Goal: Information Seeking & Learning: Learn about a topic

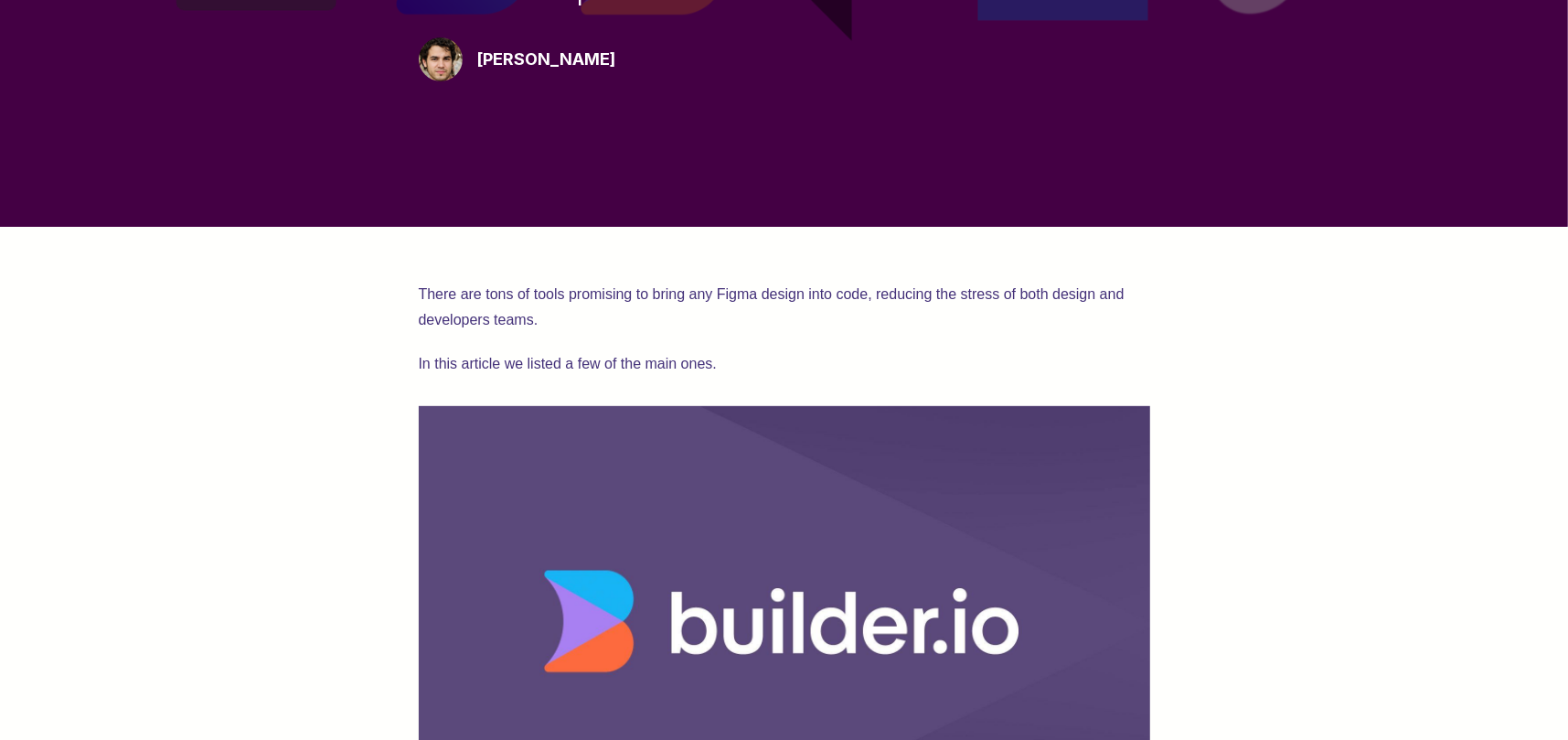
scroll to position [732, 0]
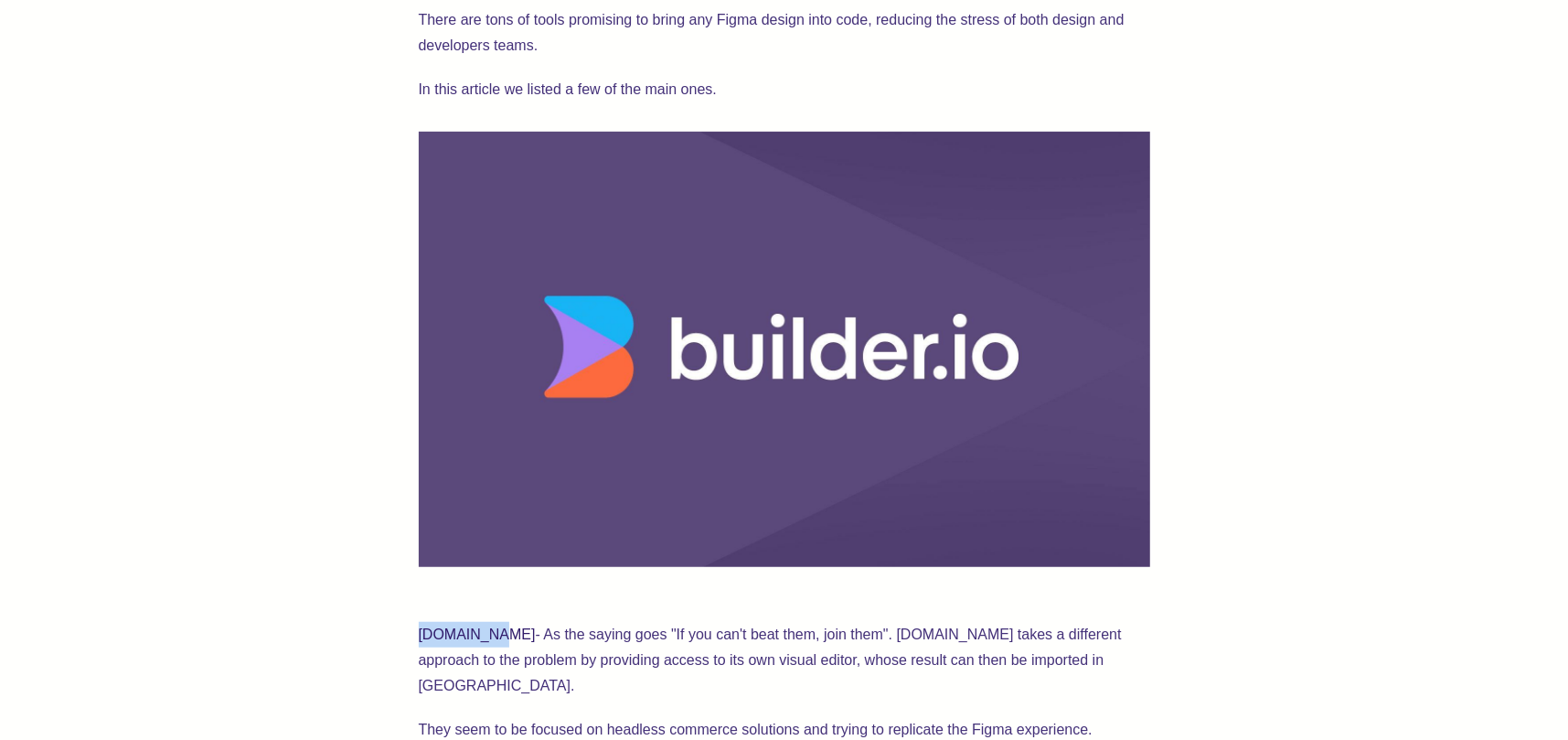
drag, startPoint x: 415, startPoint y: 631, endPoint x: 473, endPoint y: 631, distance: 58.0
copy link "[DOMAIN_NAME]"
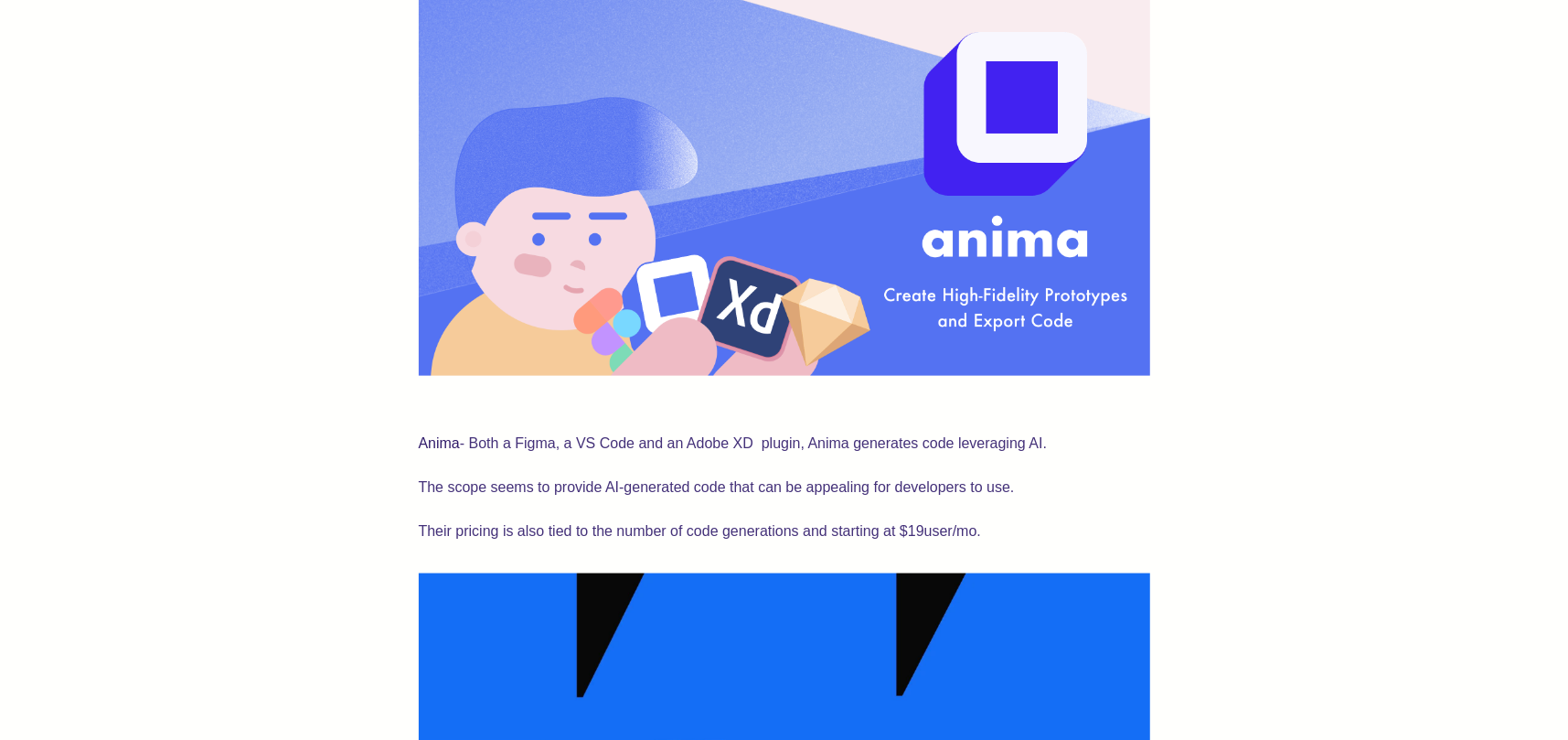
scroll to position [1647, 0]
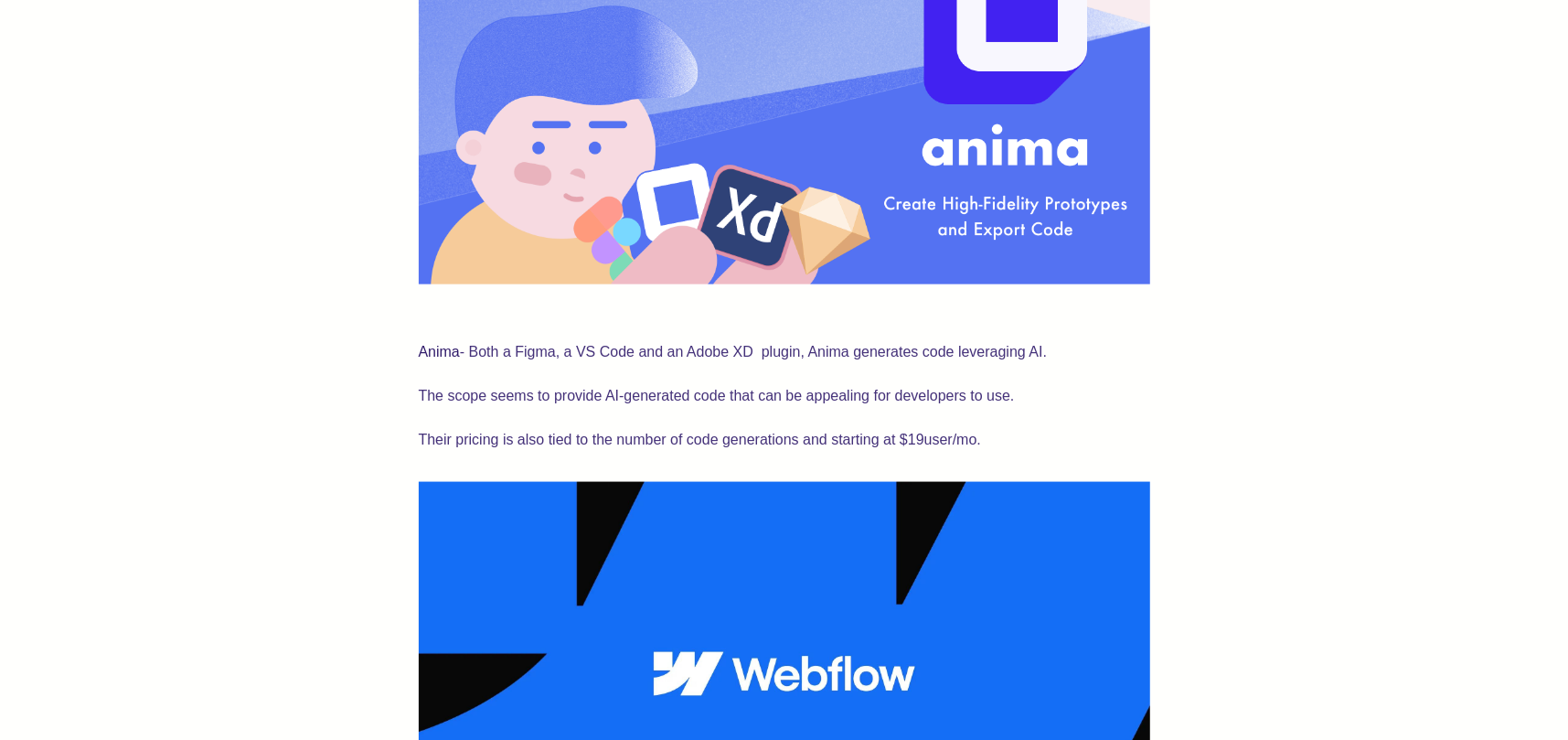
click at [437, 344] on link "Anima" at bounding box center [439, 352] width 41 height 16
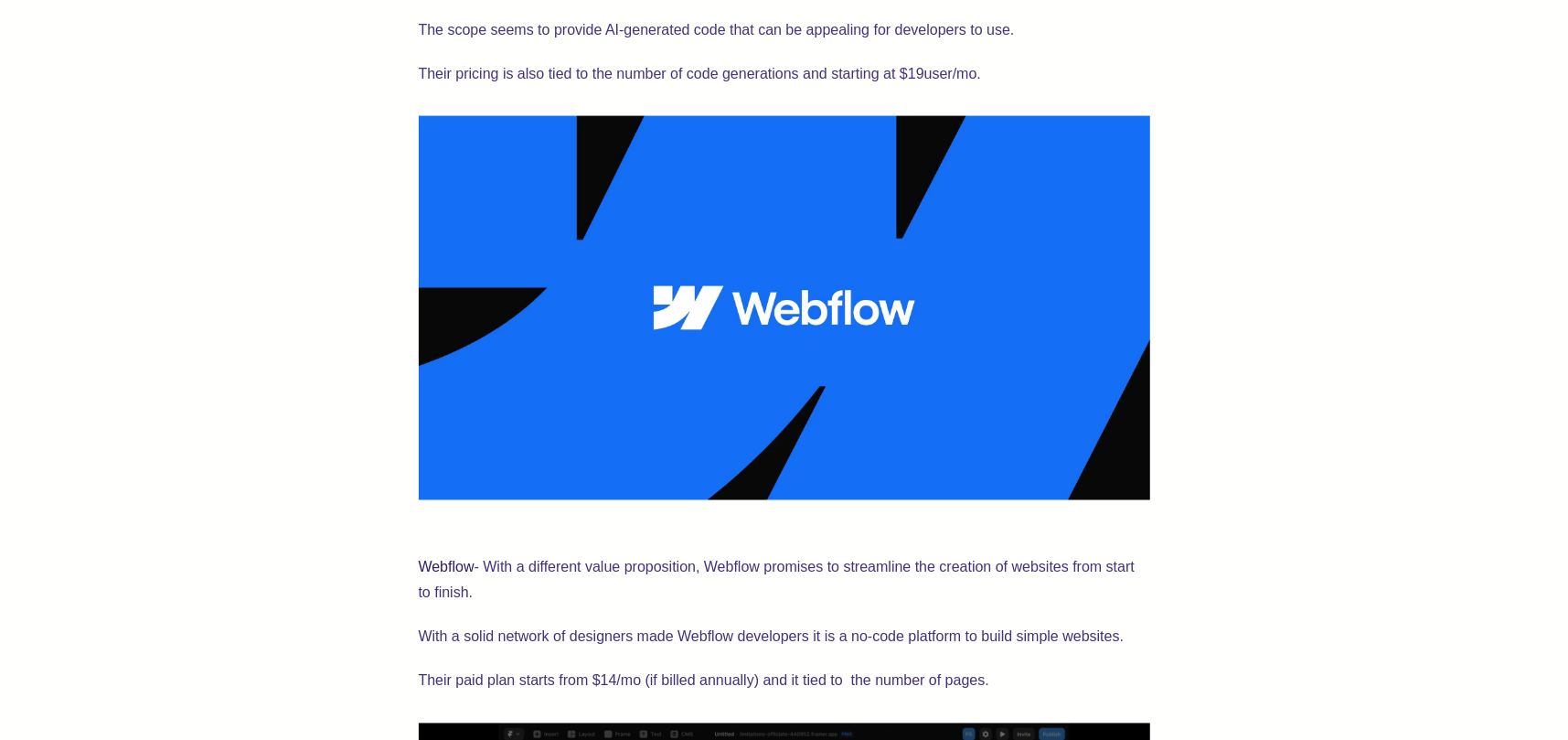
click at [444, 559] on link "Webflow" at bounding box center [447, 567] width 56 height 16
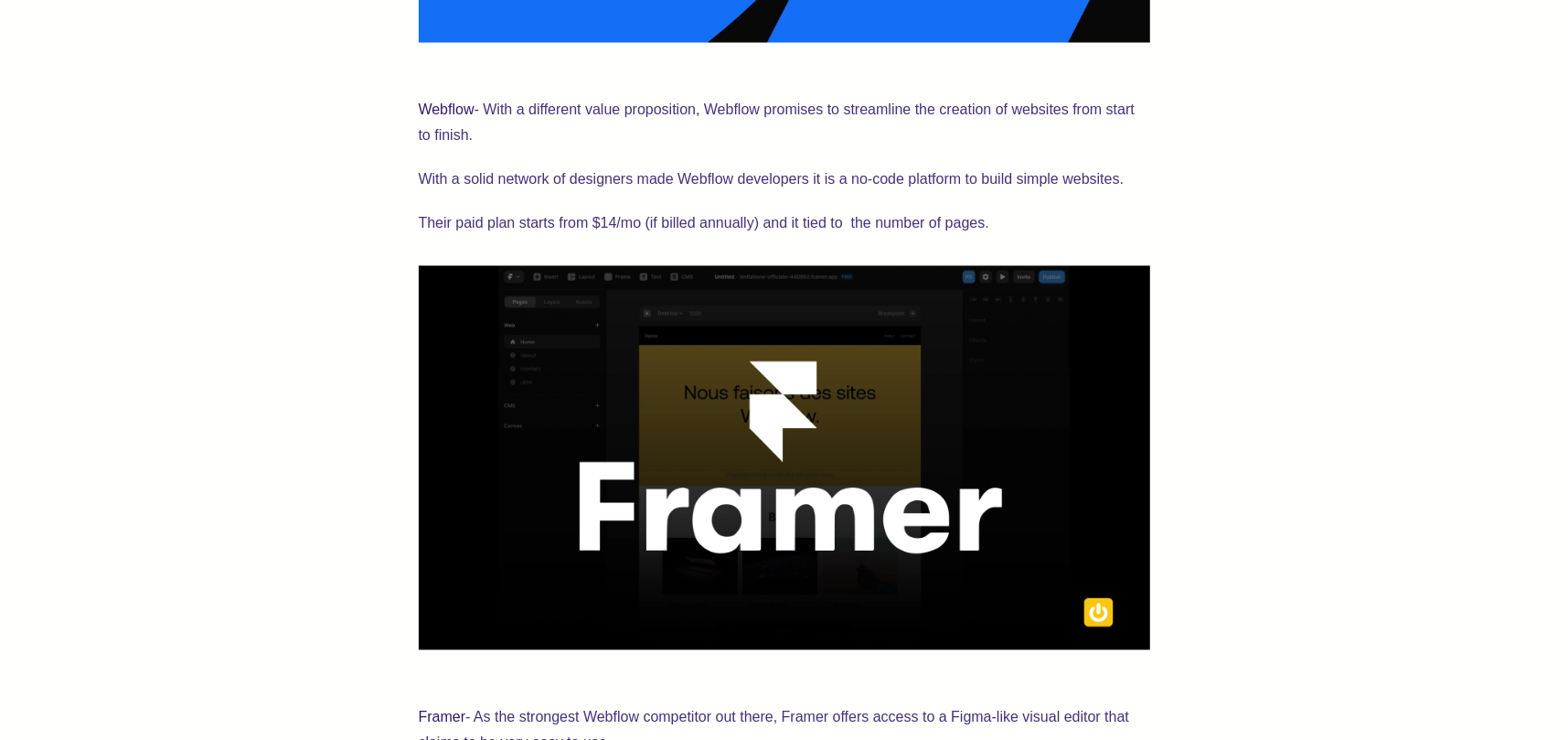
scroll to position [2835, 0]
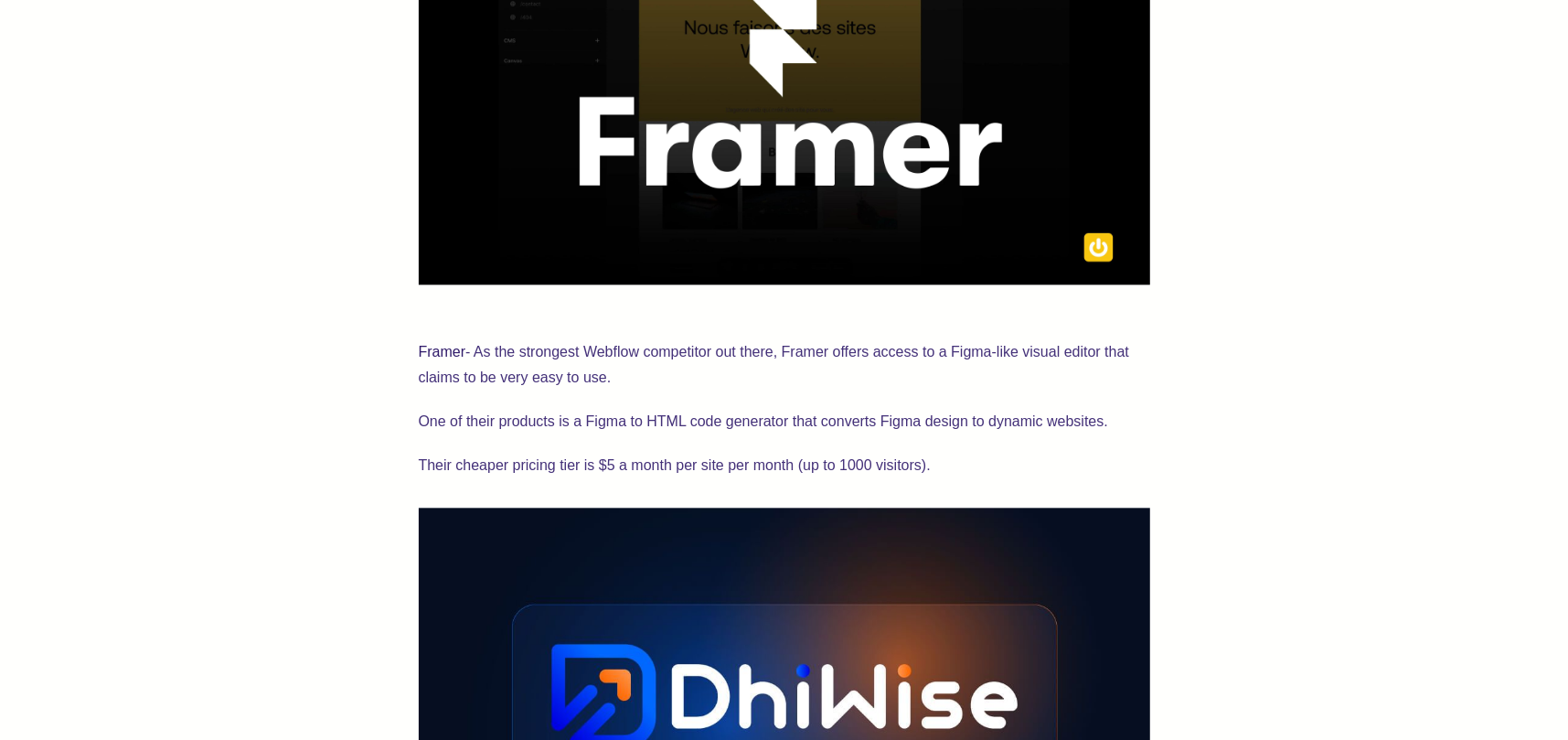
click at [461, 344] on link "Framer" at bounding box center [443, 352] width 48 height 16
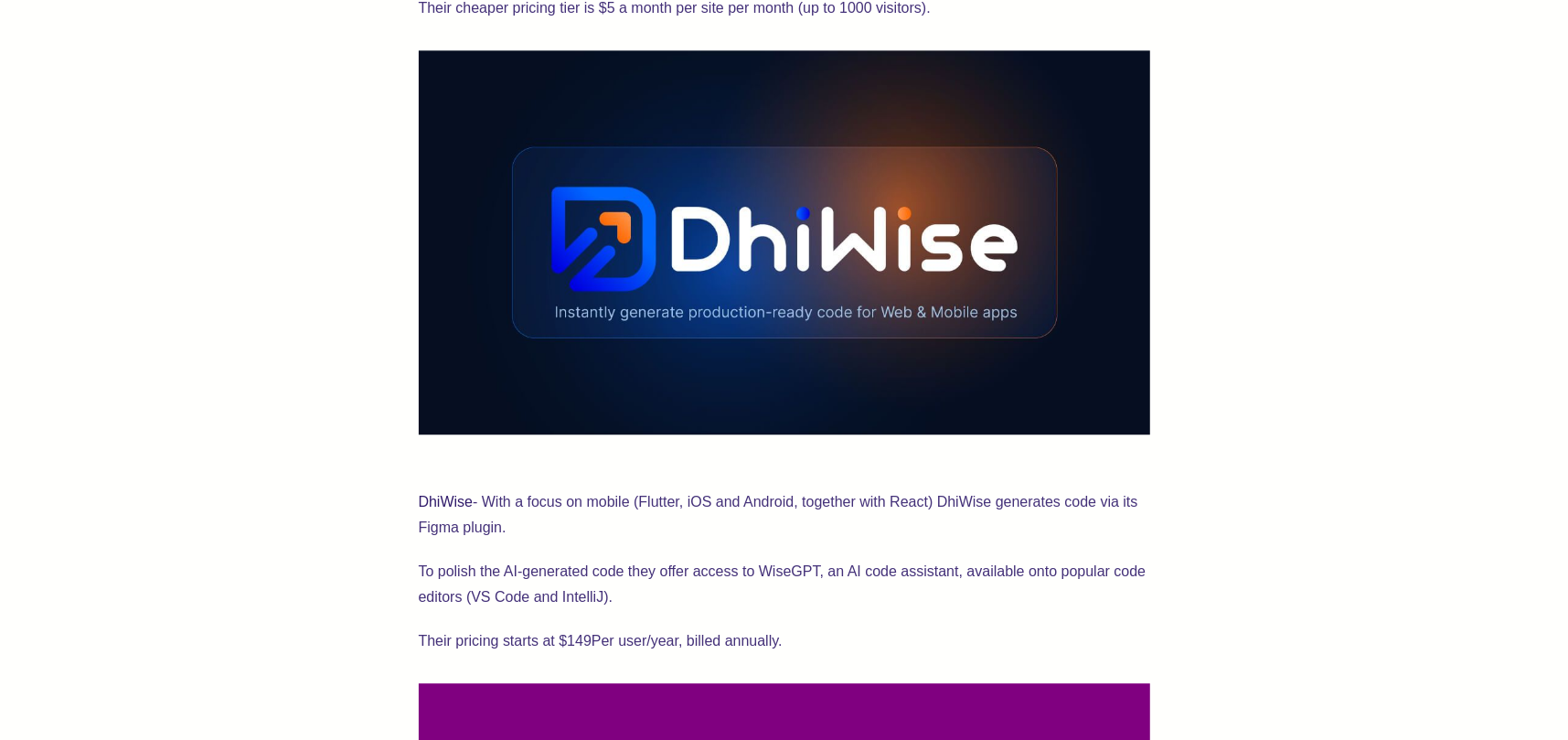
click at [449, 465] on p "DhiWise - With a focus on mobile (Flutter, iOS and Android, together with React…" at bounding box center [784, 502] width 732 height 77
click at [448, 494] on link "DhiWise" at bounding box center [446, 502] width 55 height 16
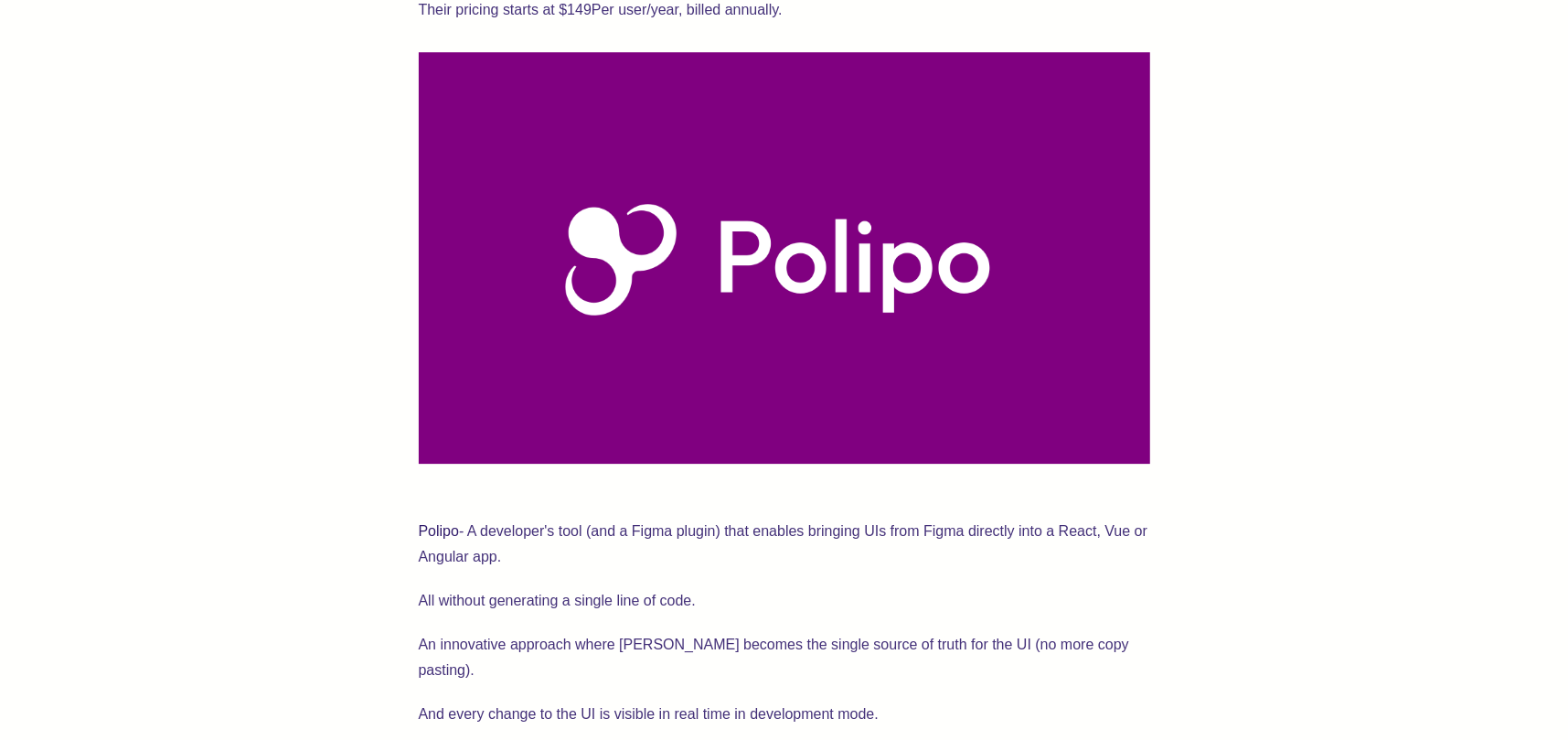
scroll to position [4024, 0]
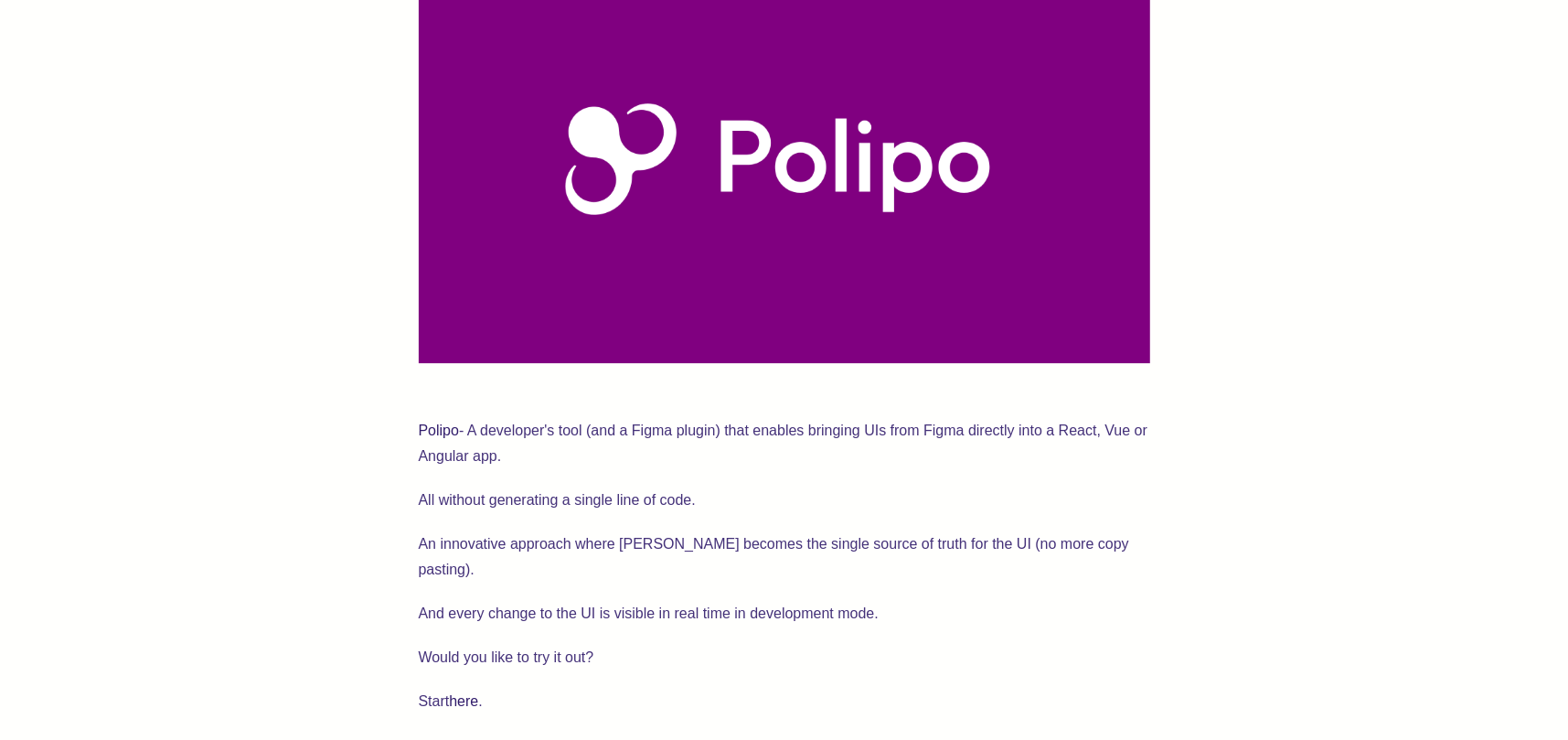
click at [444, 423] on link "Polipo" at bounding box center [439, 431] width 40 height 16
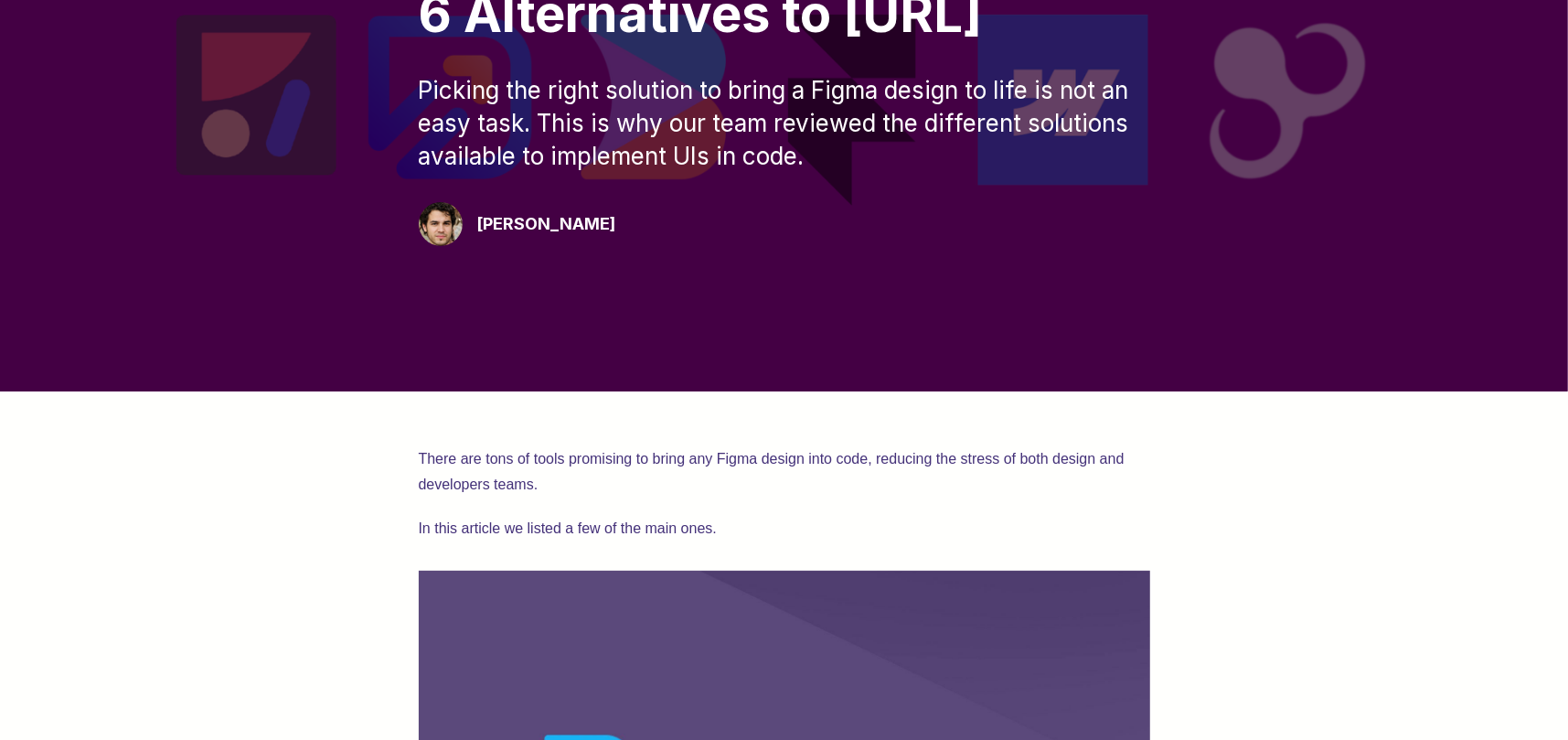
scroll to position [0, 0]
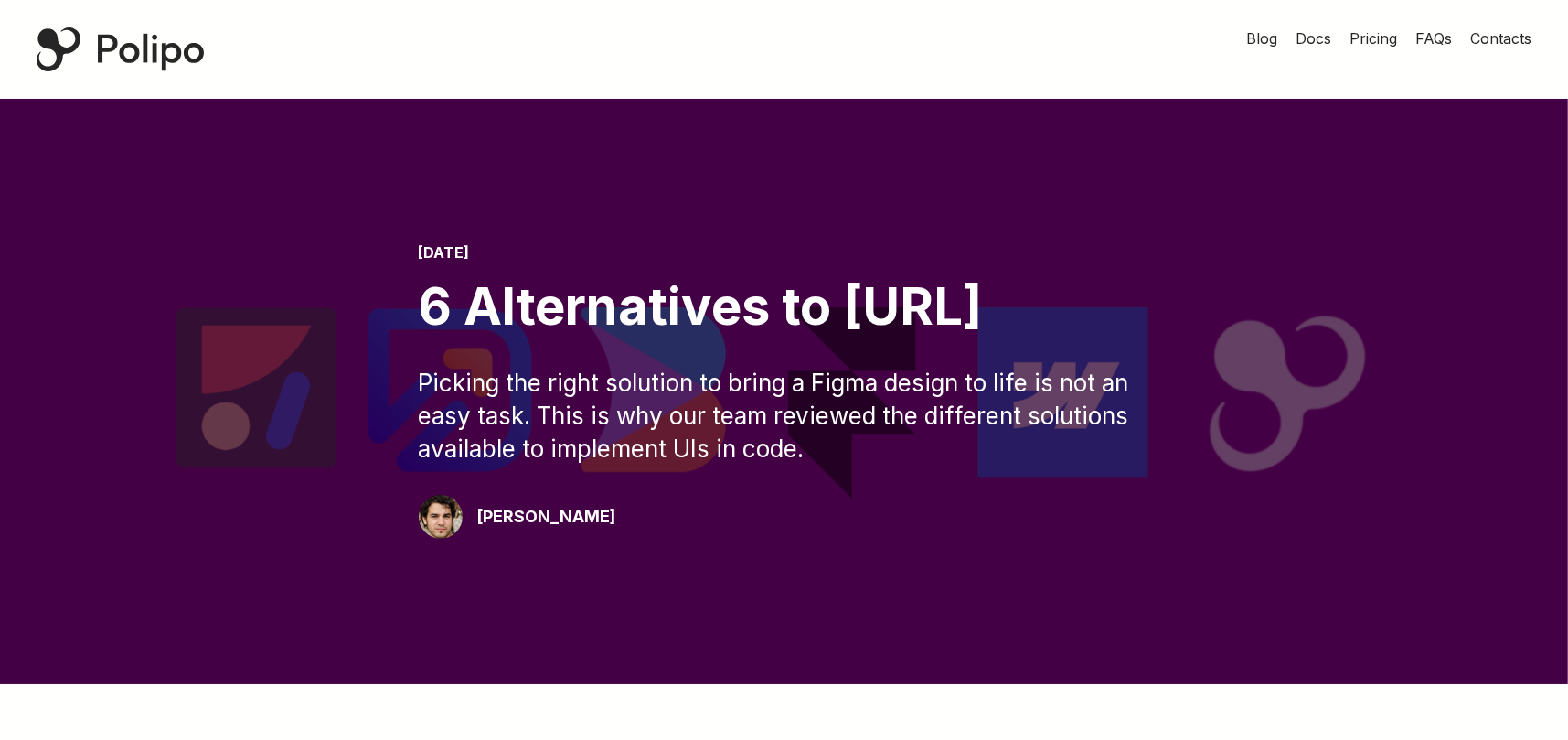
drag, startPoint x: 843, startPoint y: 305, endPoint x: 1072, endPoint y: 315, distance: 229.2
click at [1072, 315] on div "6 Alternatives to Locofy.ai" at bounding box center [784, 306] width 732 height 61
copy div "Locofy.ai"
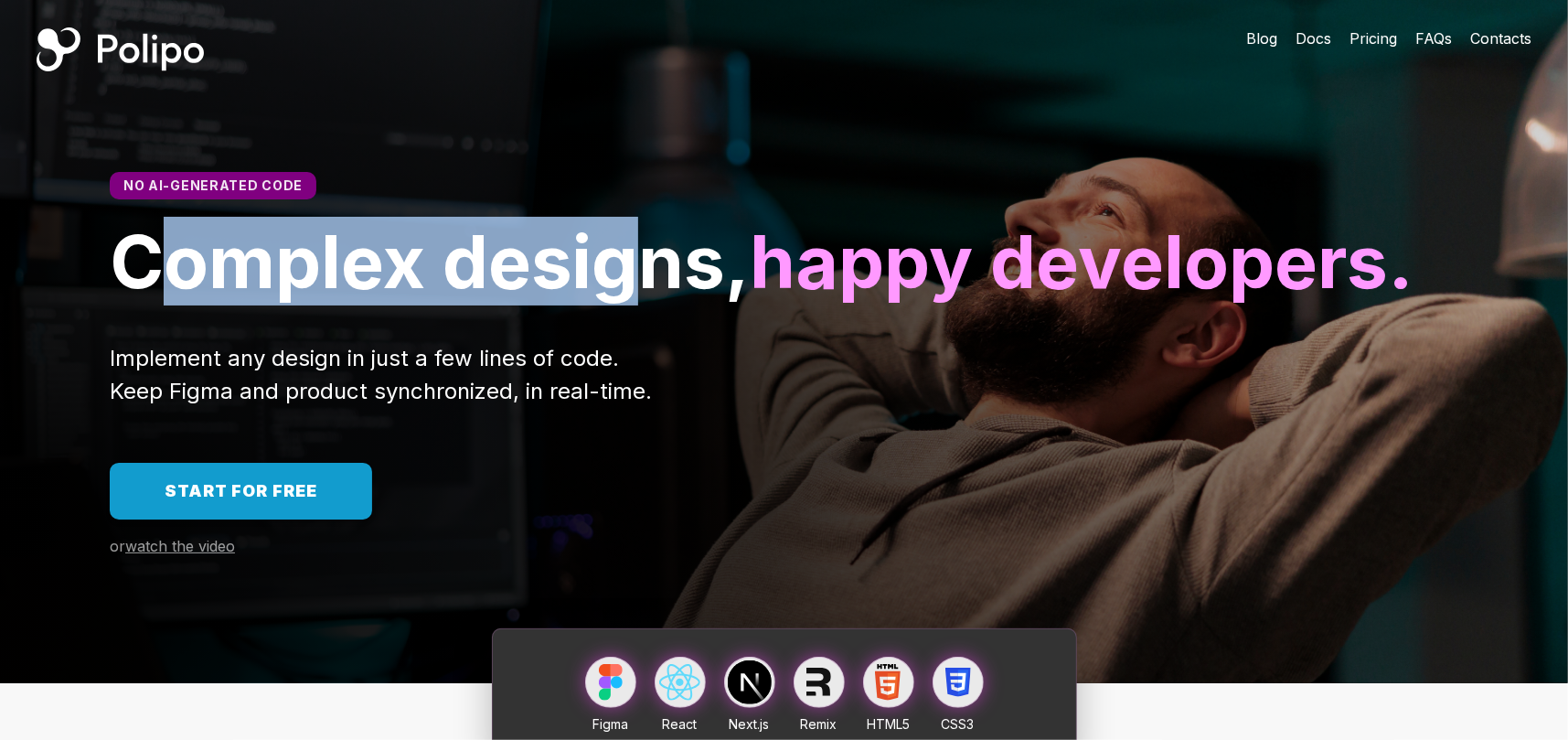
drag, startPoint x: 182, startPoint y: 297, endPoint x: 641, endPoint y: 269, distance: 459.9
click at [641, 269] on span "Complex designs," at bounding box center [430, 260] width 640 height 89
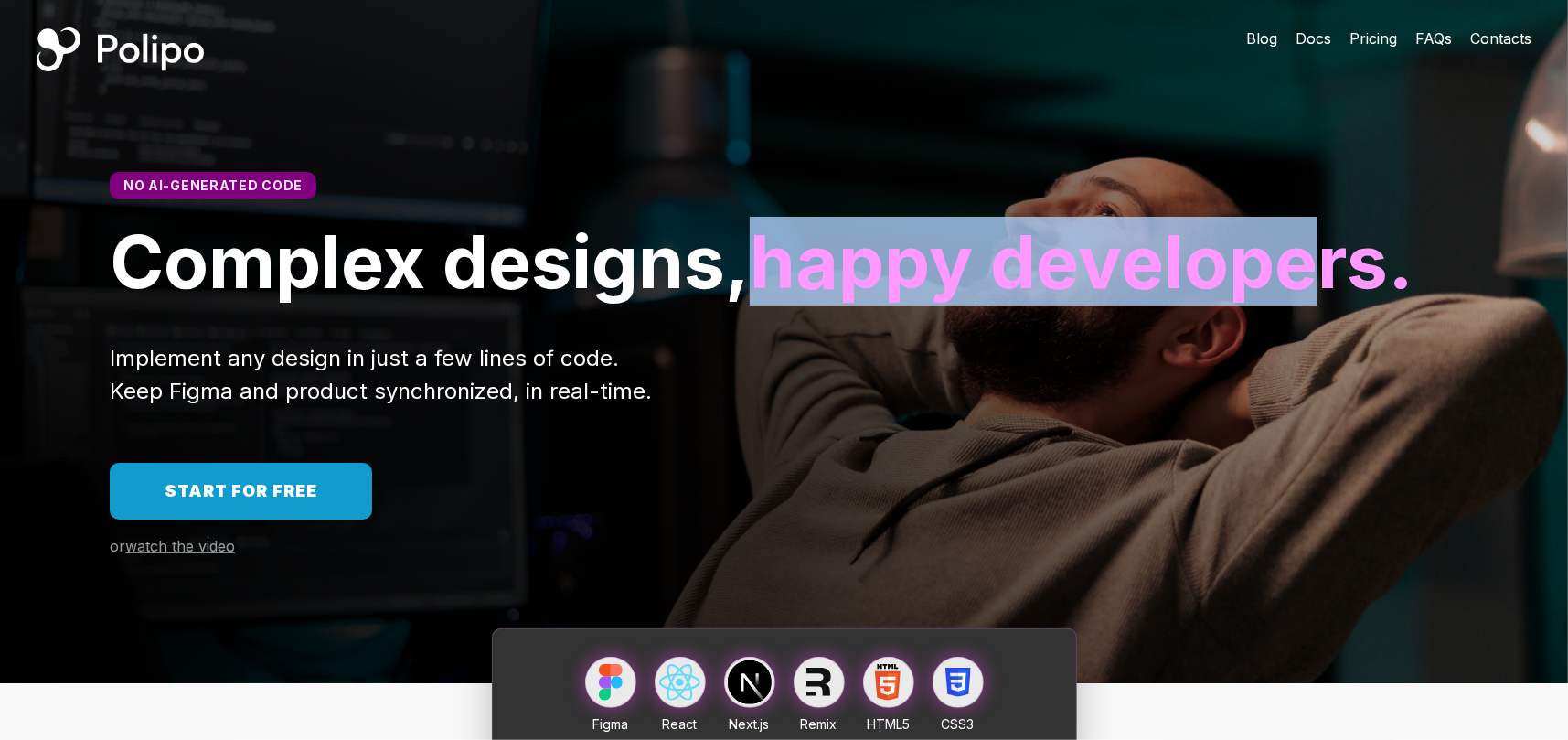
drag, startPoint x: 116, startPoint y: 380, endPoint x: 689, endPoint y: 376, distance: 573.0
click at [750, 305] on span "happy developers." at bounding box center [1082, 260] width 664 height 89
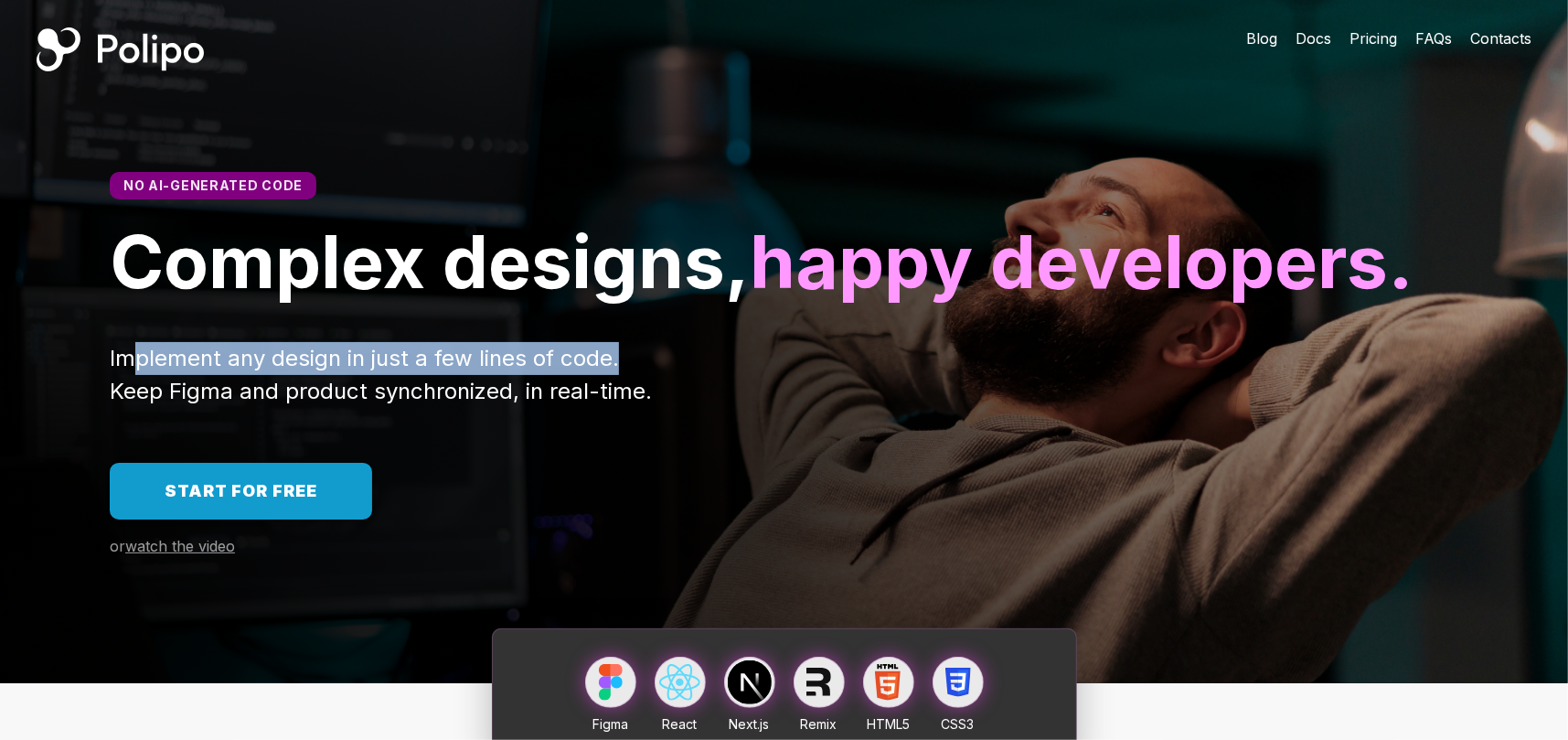
drag, startPoint x: 131, startPoint y: 449, endPoint x: 635, endPoint y: 436, distance: 504.2
click at [635, 408] on div "Implement any design in just a few lines of code. Keep Figma and product synchr…" at bounding box center [784, 375] width 1349 height 66
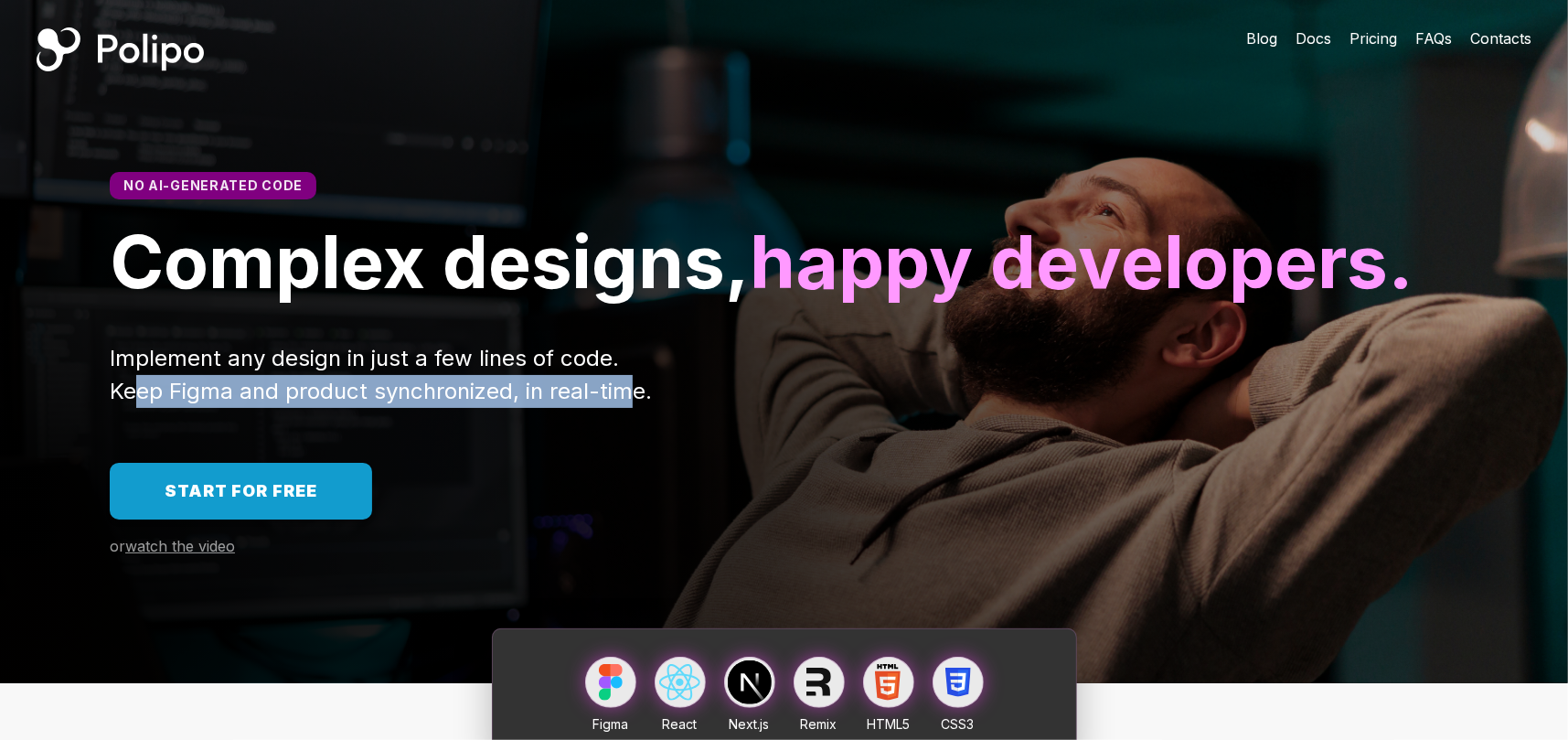
drag, startPoint x: 132, startPoint y: 482, endPoint x: 629, endPoint y: 484, distance: 497.0
click at [629, 404] on span "Implement any design in just a few lines of code. Keep Figma and product synchr…" at bounding box center [381, 375] width 542 height 60
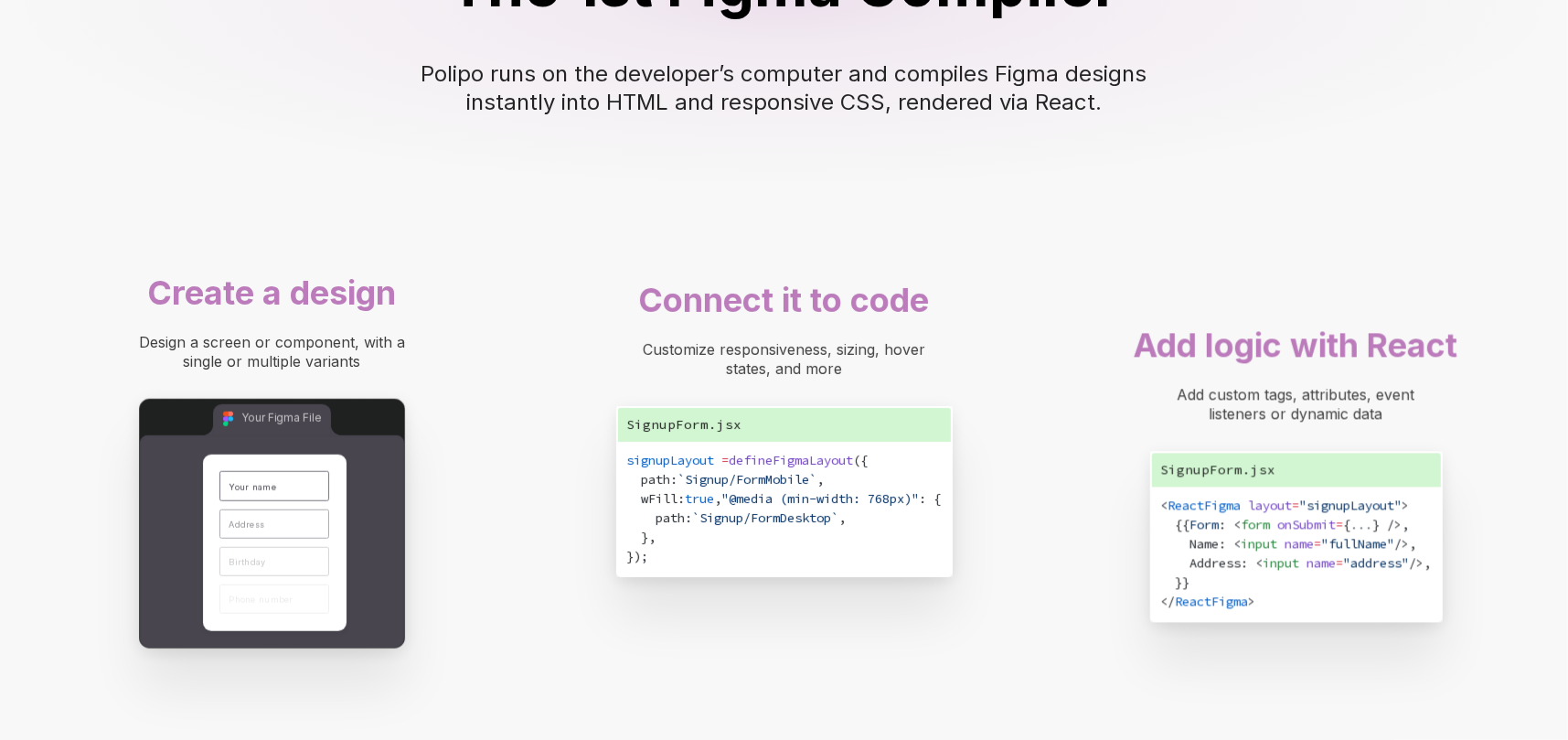
scroll to position [1281, 0]
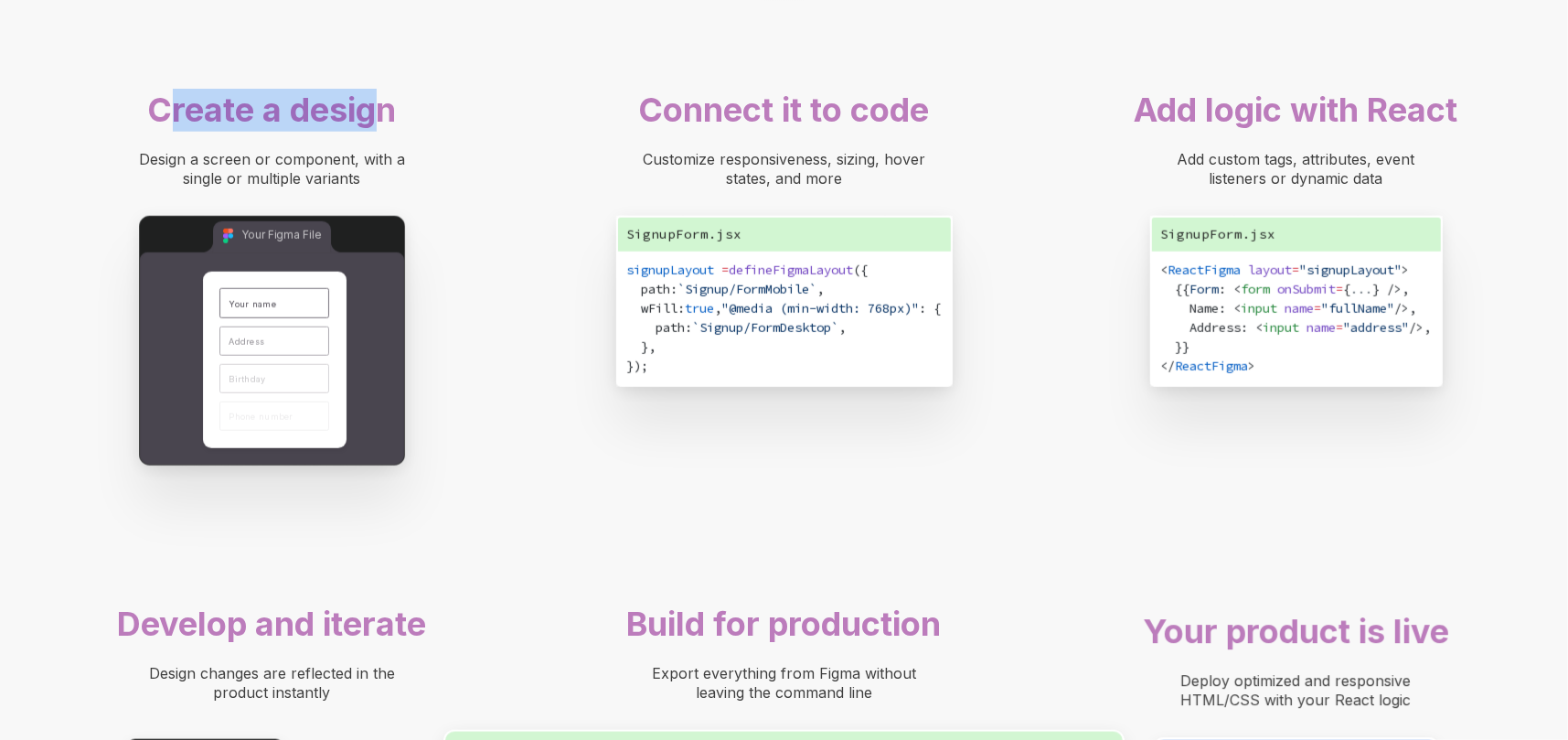
drag, startPoint x: 173, startPoint y: 197, endPoint x: 374, endPoint y: 196, distance: 201.0
click at [374, 130] on span "Create a design" at bounding box center [272, 110] width 248 height 40
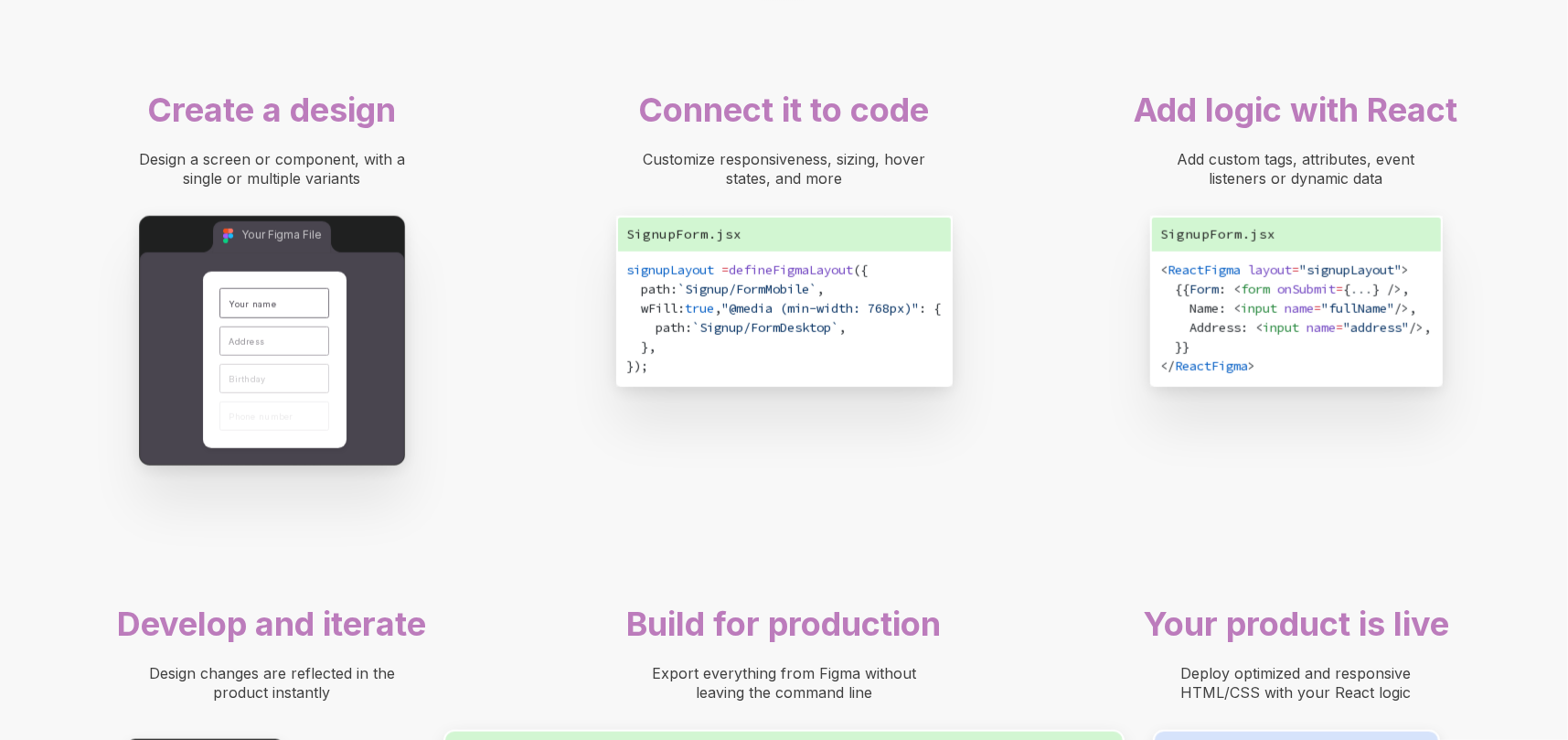
click at [465, 132] on div "Create a design" at bounding box center [272, 110] width 421 height 43
drag, startPoint x: 679, startPoint y: 201, endPoint x: 959, endPoint y: 200, distance: 280.0
click at [959, 132] on div "Connect it to code" at bounding box center [784, 110] width 421 height 43
click at [1069, 195] on div "Create a design Design a screen or component, with a single or multiple variant…" at bounding box center [784, 636] width 1568 height 1114
drag, startPoint x: 1179, startPoint y: 194, endPoint x: 1471, endPoint y: 194, distance: 292.0
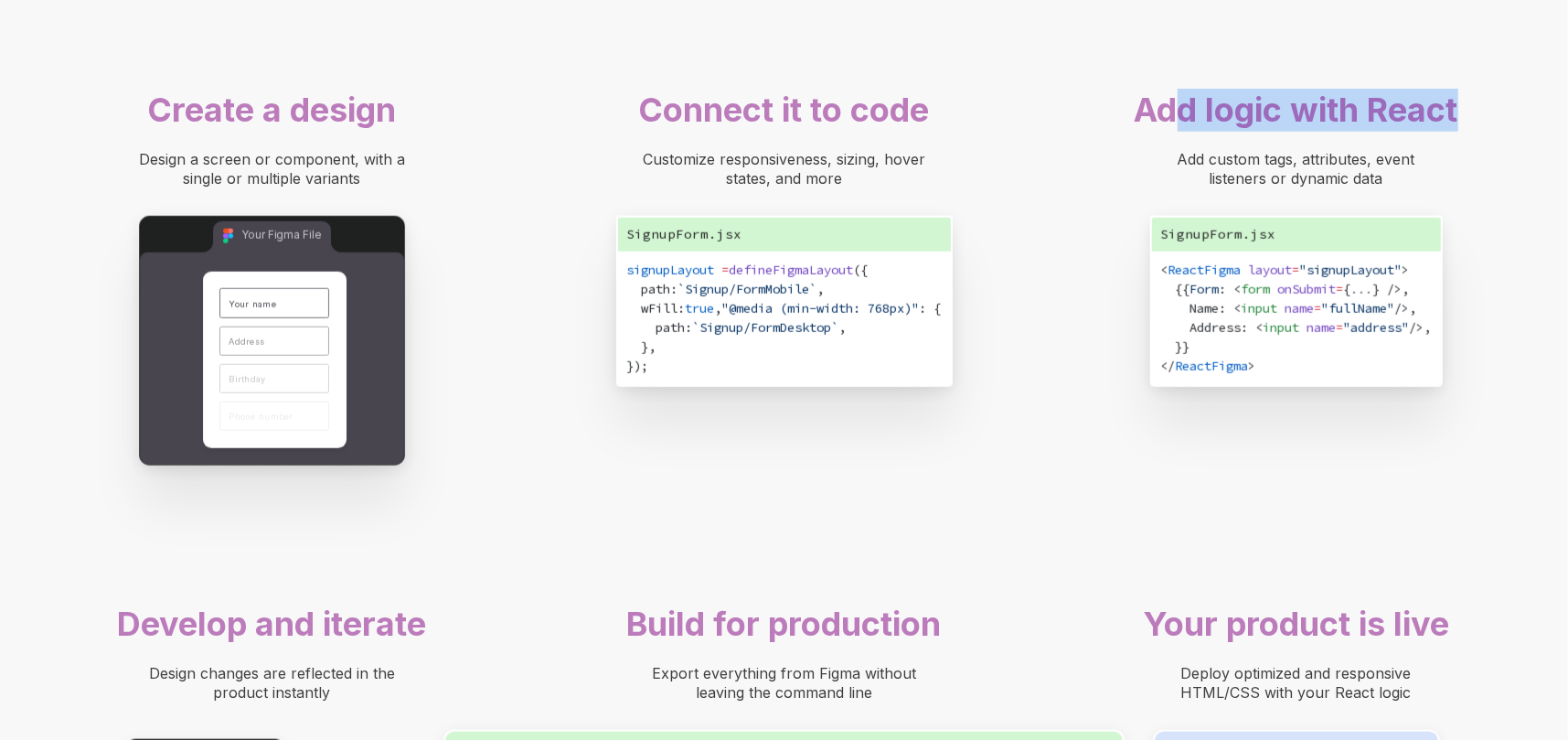
click at [1471, 132] on div "Add logic with React" at bounding box center [1297, 110] width 421 height 43
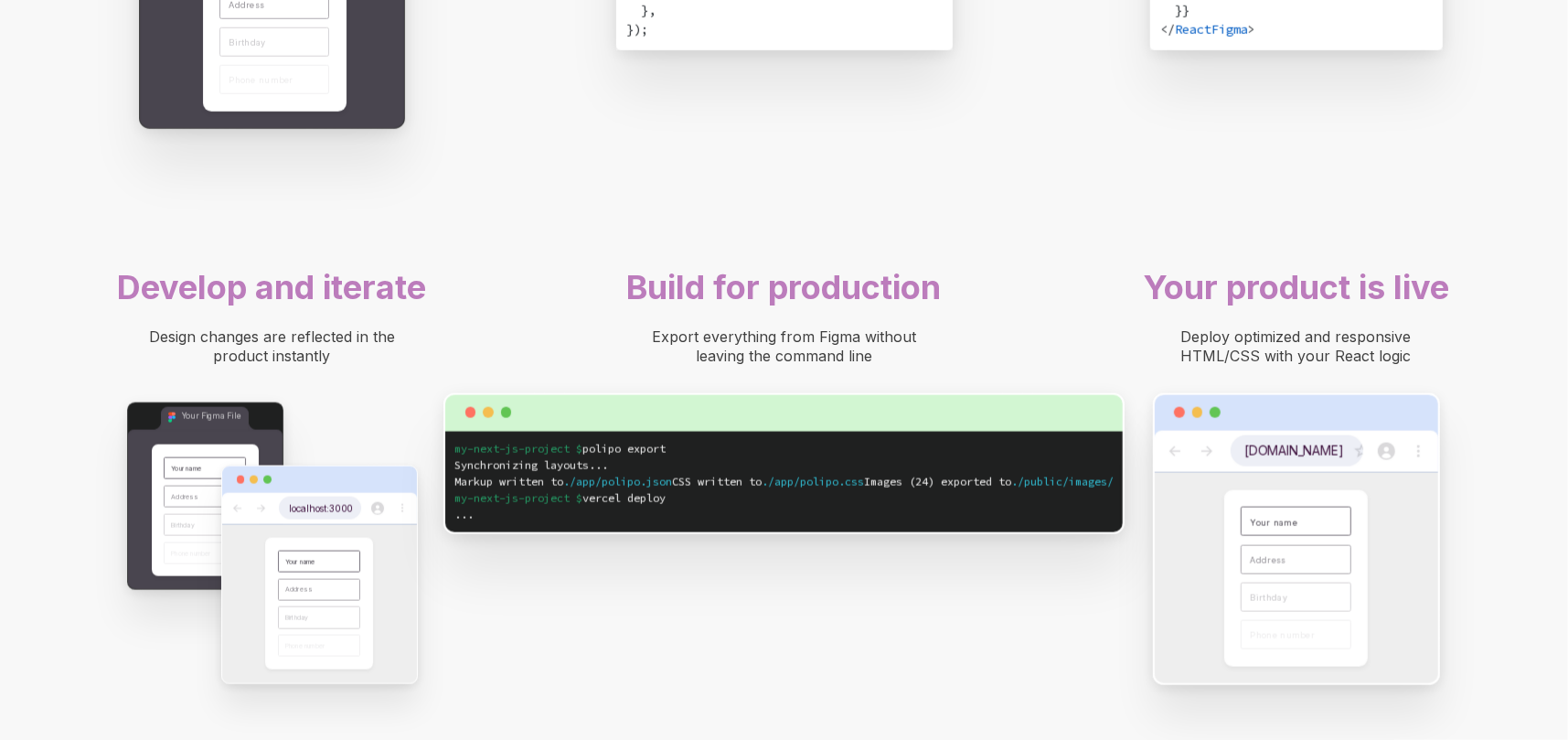
scroll to position [1647, 0]
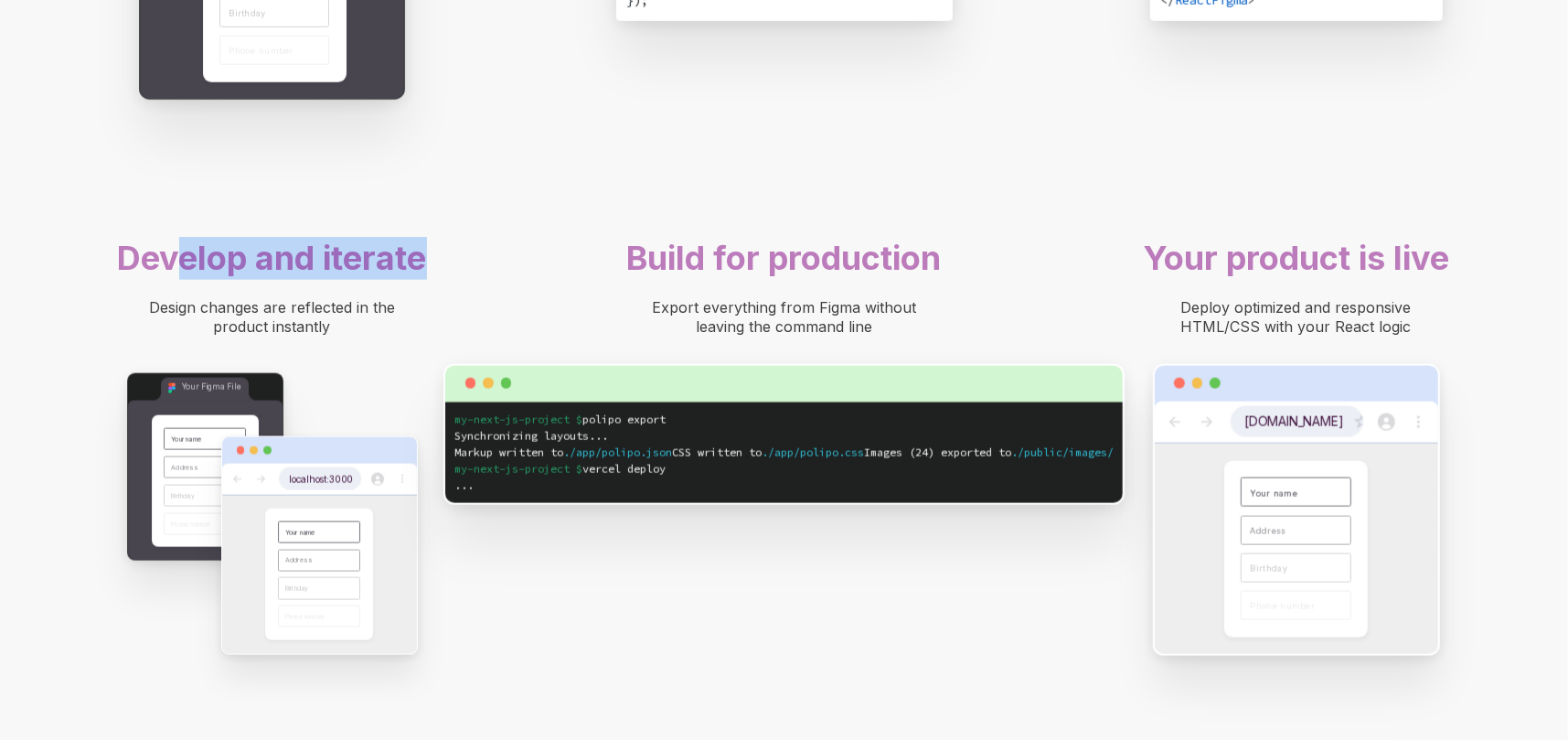
drag, startPoint x: 175, startPoint y: 355, endPoint x: 458, endPoint y: 352, distance: 283.0
click at [456, 280] on div "Develop and iterate" at bounding box center [272, 258] width 421 height 43
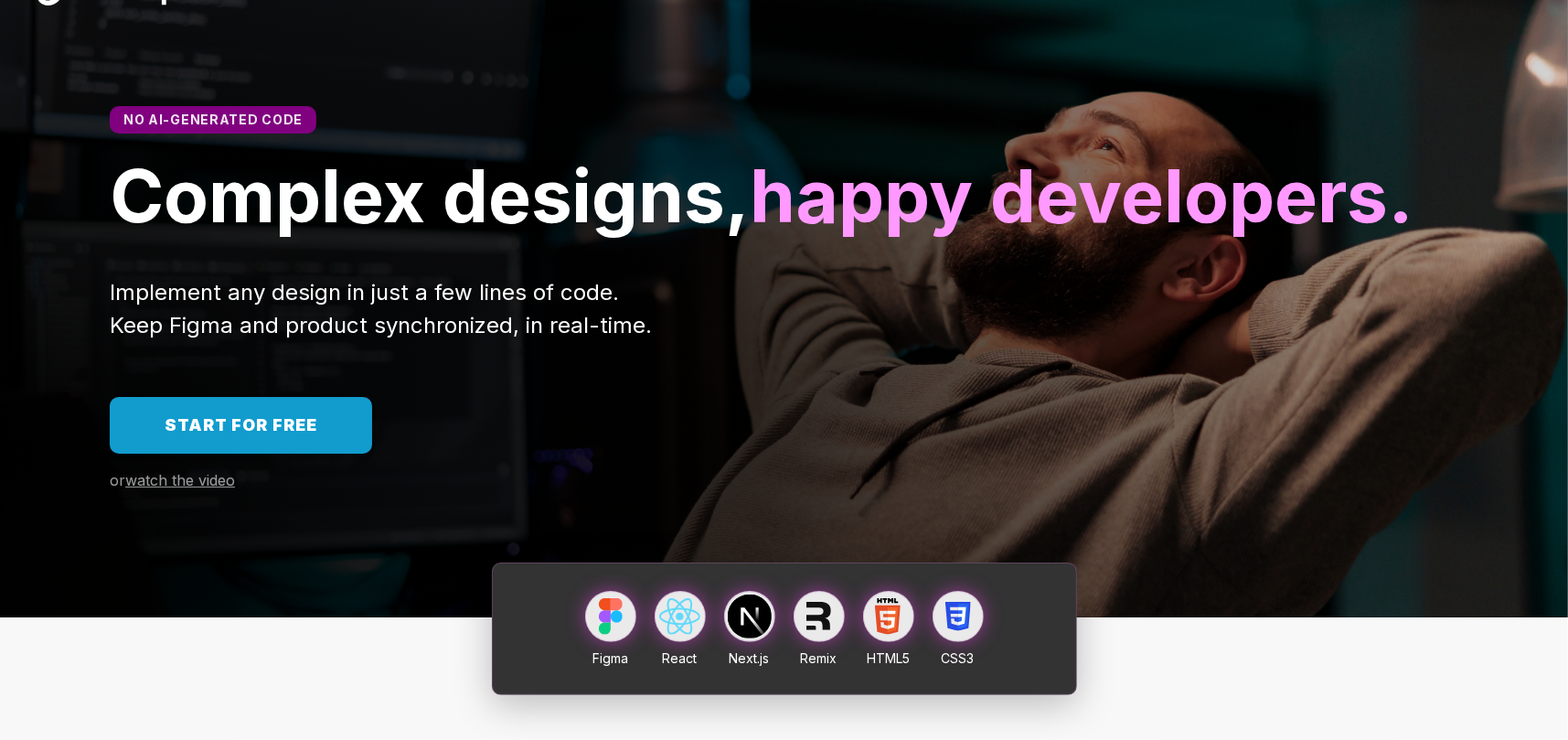
scroll to position [0, 0]
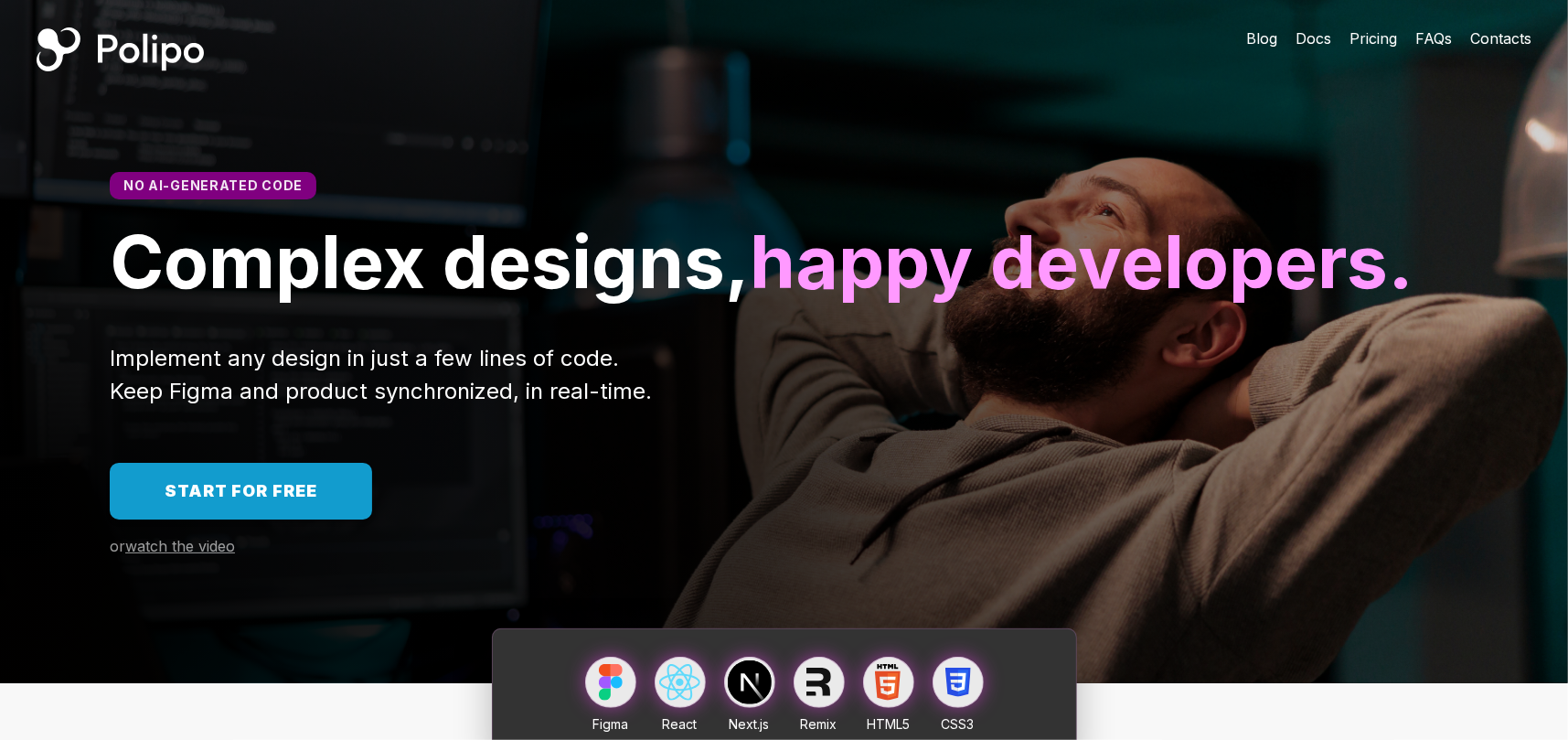
click at [1363, 39] on span "Pricing" at bounding box center [1374, 38] width 48 height 18
drag, startPoint x: 129, startPoint y: 181, endPoint x: 285, endPoint y: 184, distance: 156.0
click at [285, 183] on span "No AI-generated code" at bounding box center [213, 185] width 179 height 16
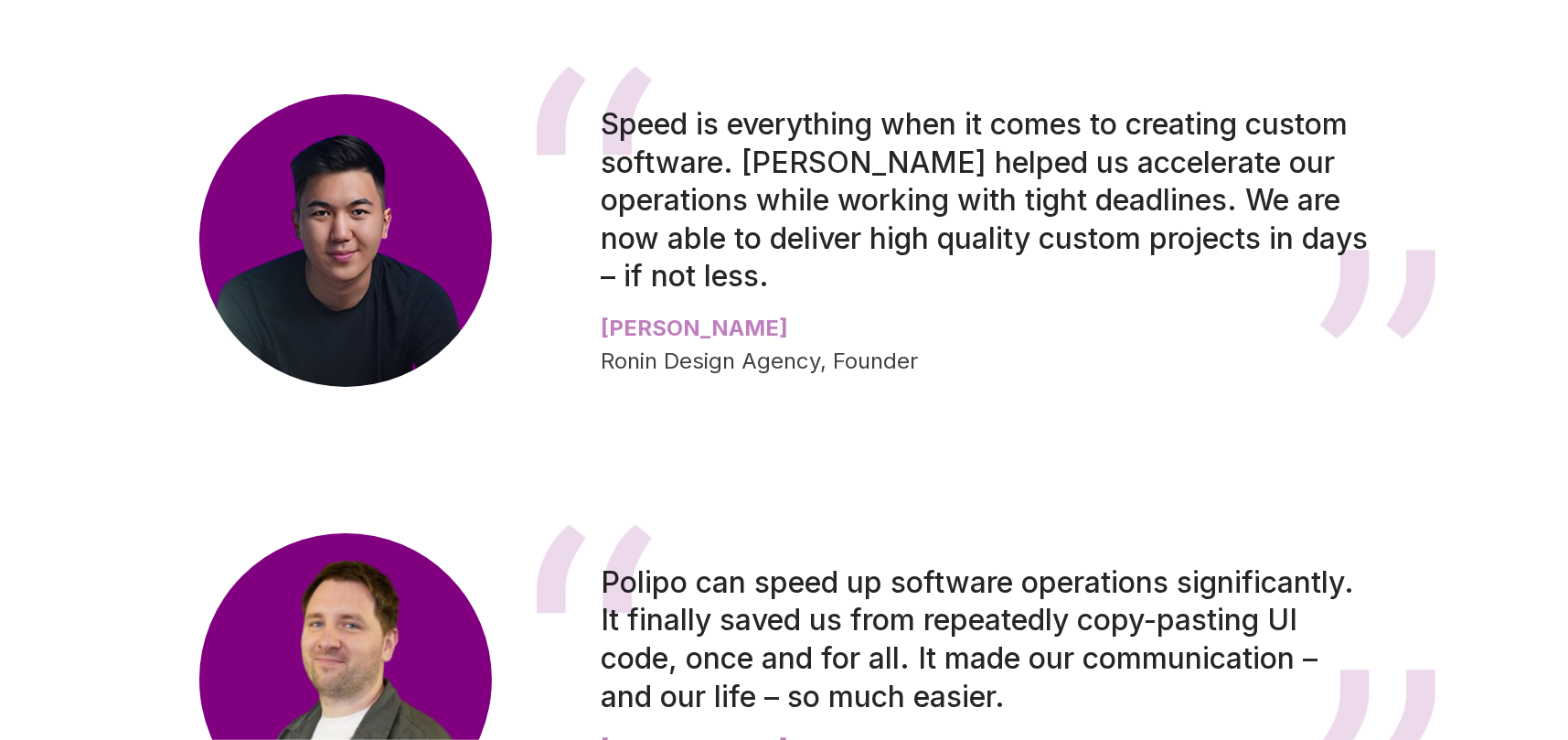
scroll to position [3659, 0]
